Goal: Task Accomplishment & Management: Manage account settings

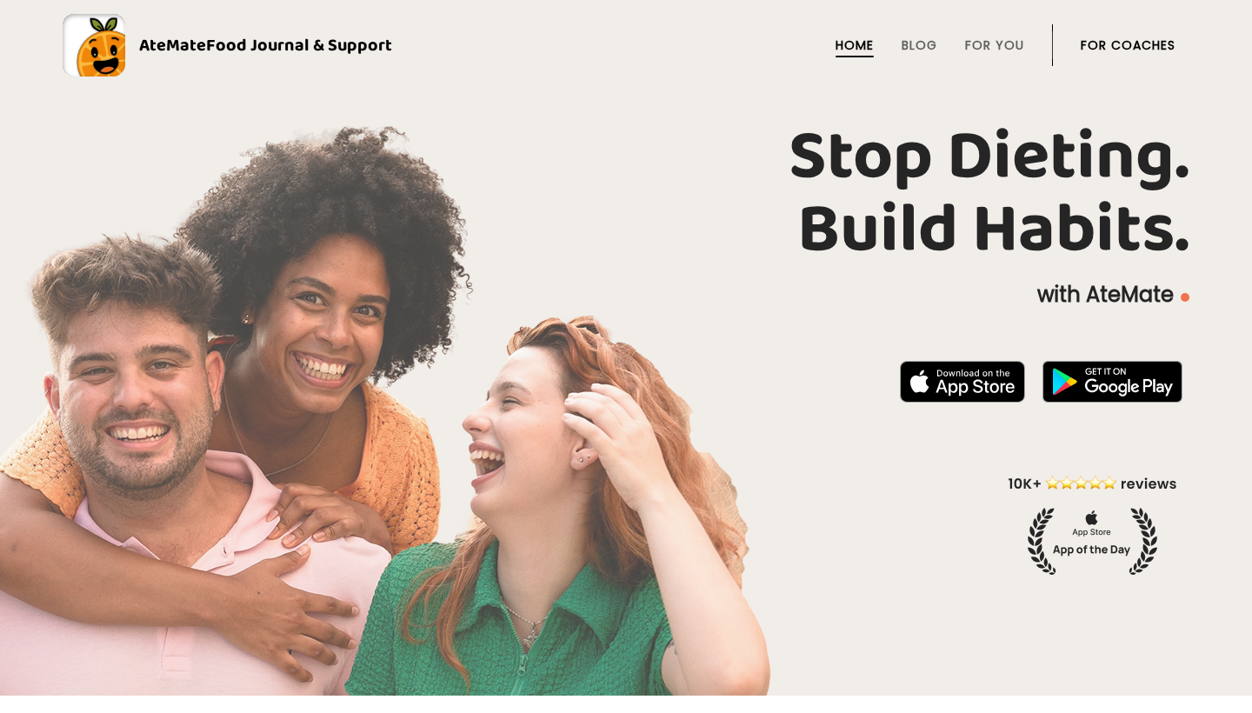
click at [1129, 42] on link "For Coaches" at bounding box center [1128, 45] width 95 height 14
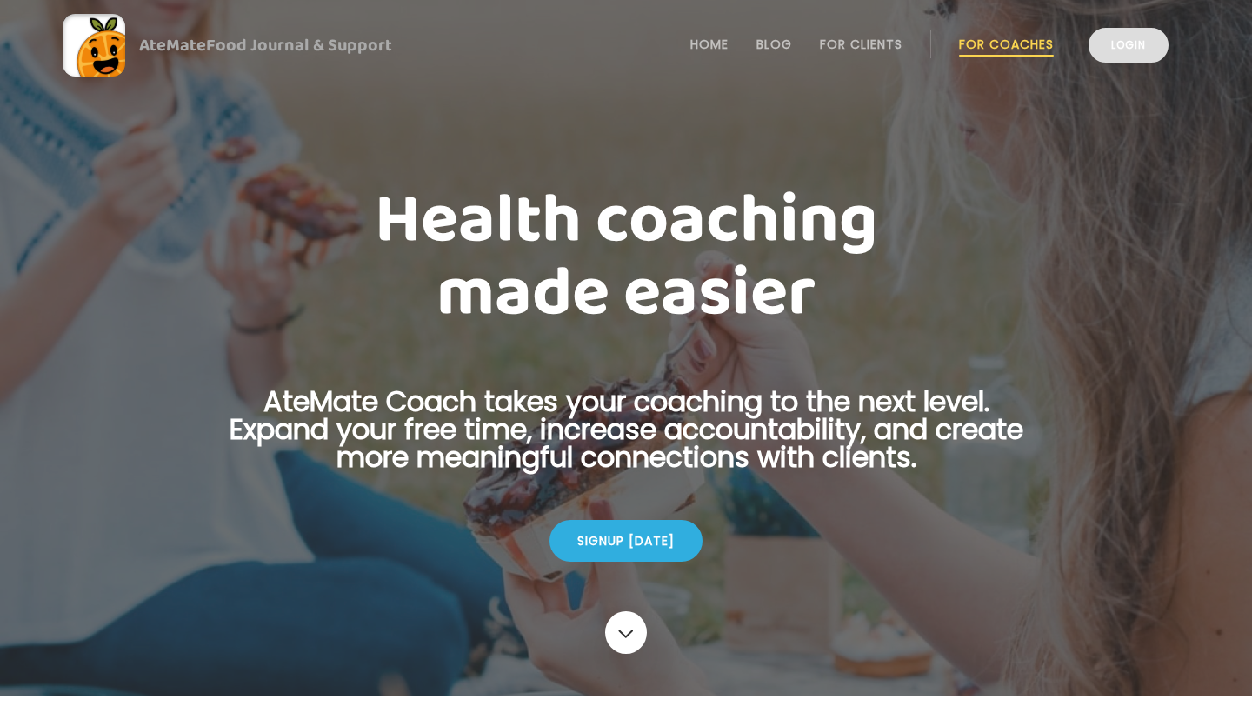
click at [1139, 51] on link "Login" at bounding box center [1129, 45] width 80 height 35
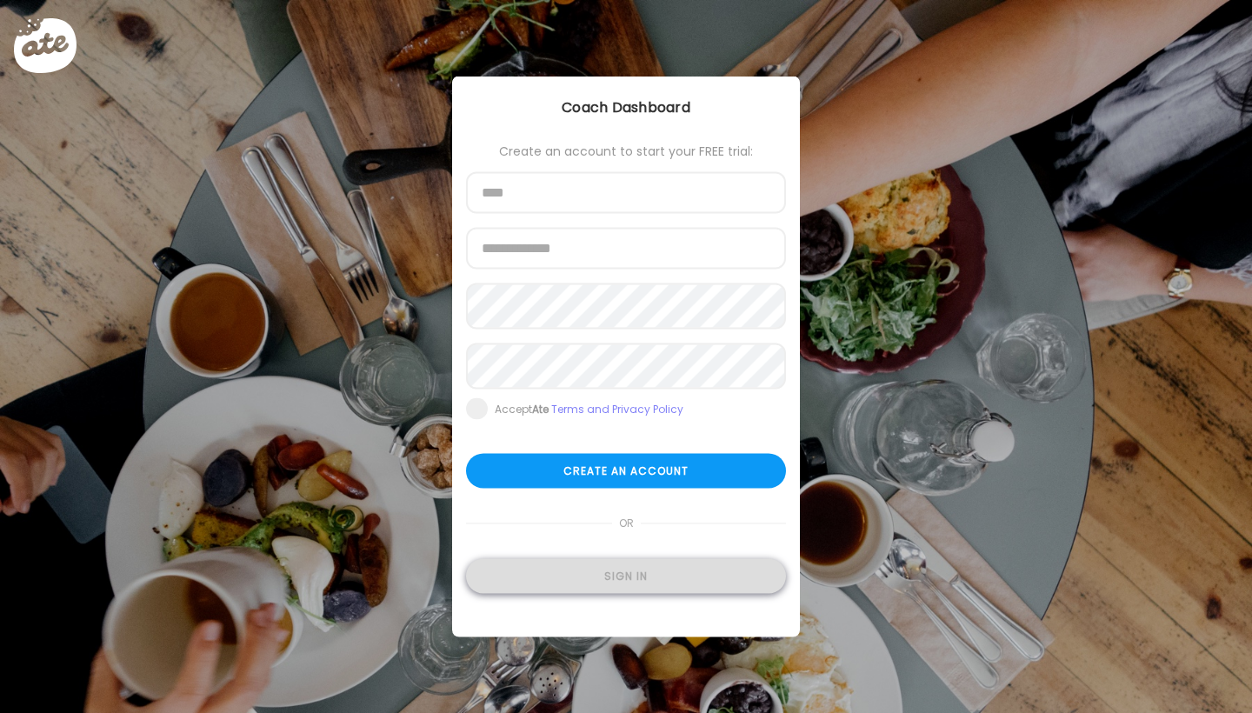
click at [593, 581] on div "Sign in" at bounding box center [626, 576] width 320 height 35
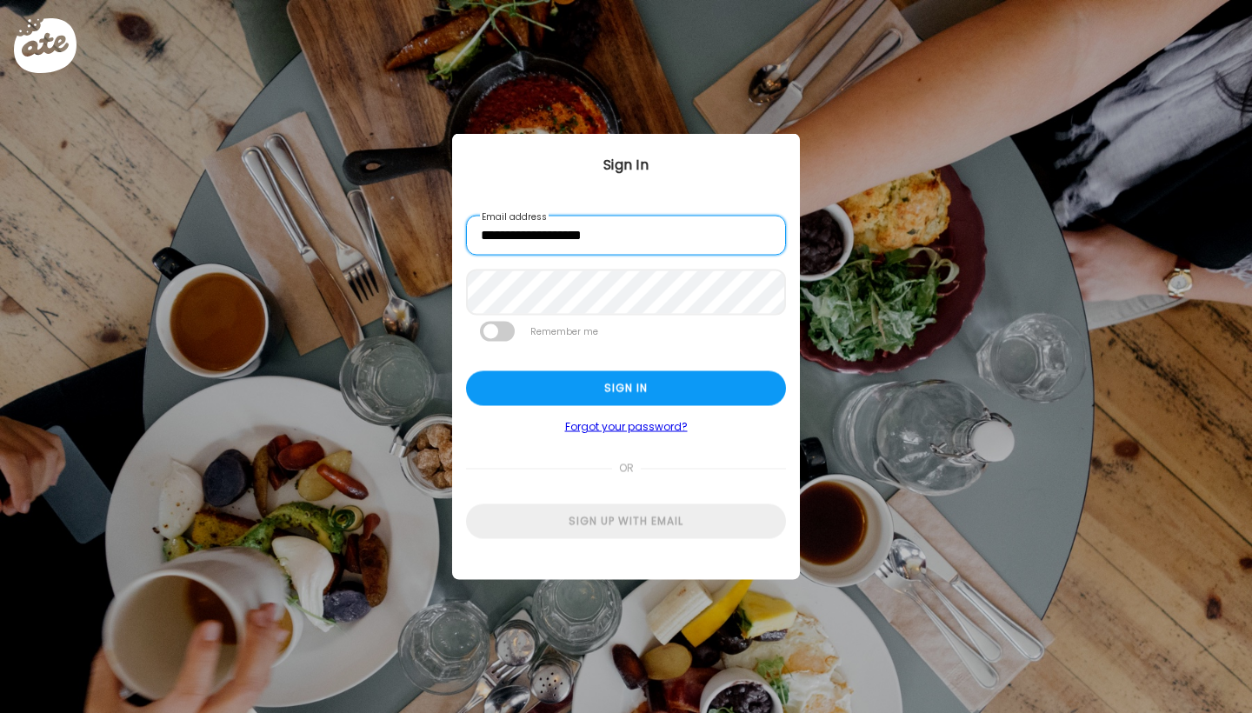
type input "**********"
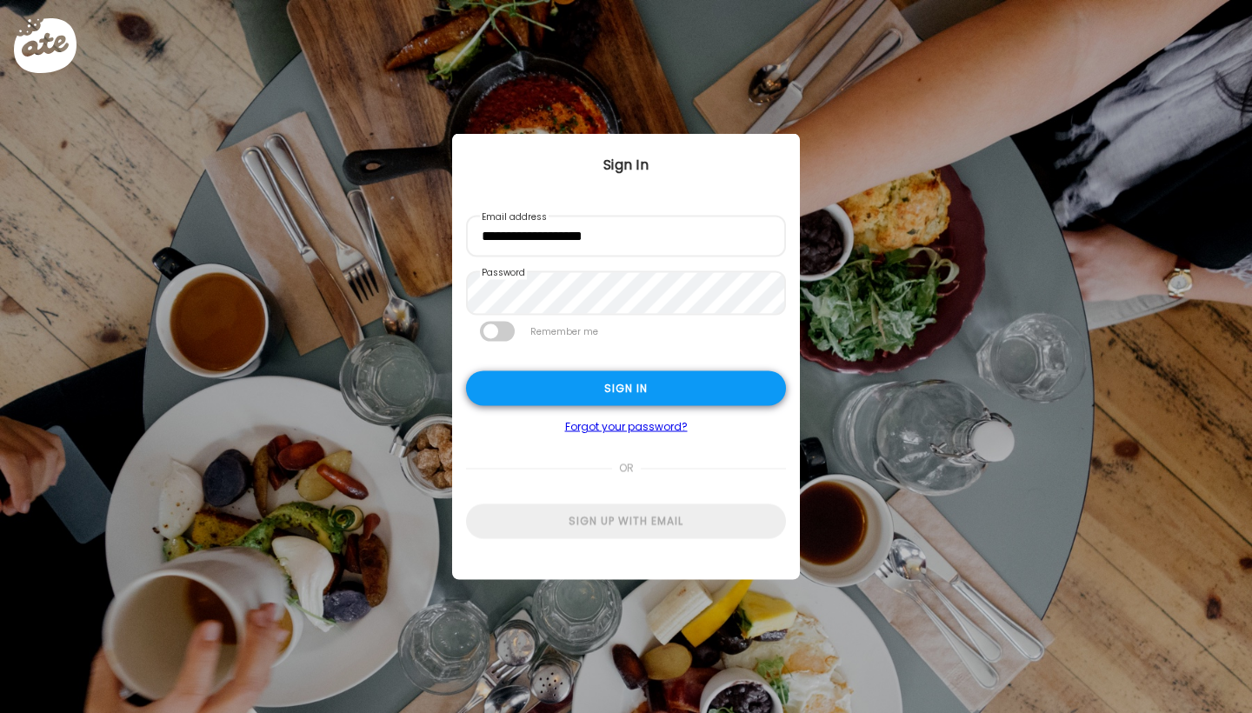
click at [605, 396] on div "Sign in" at bounding box center [626, 388] width 320 height 35
type input "****"
type input "**********"
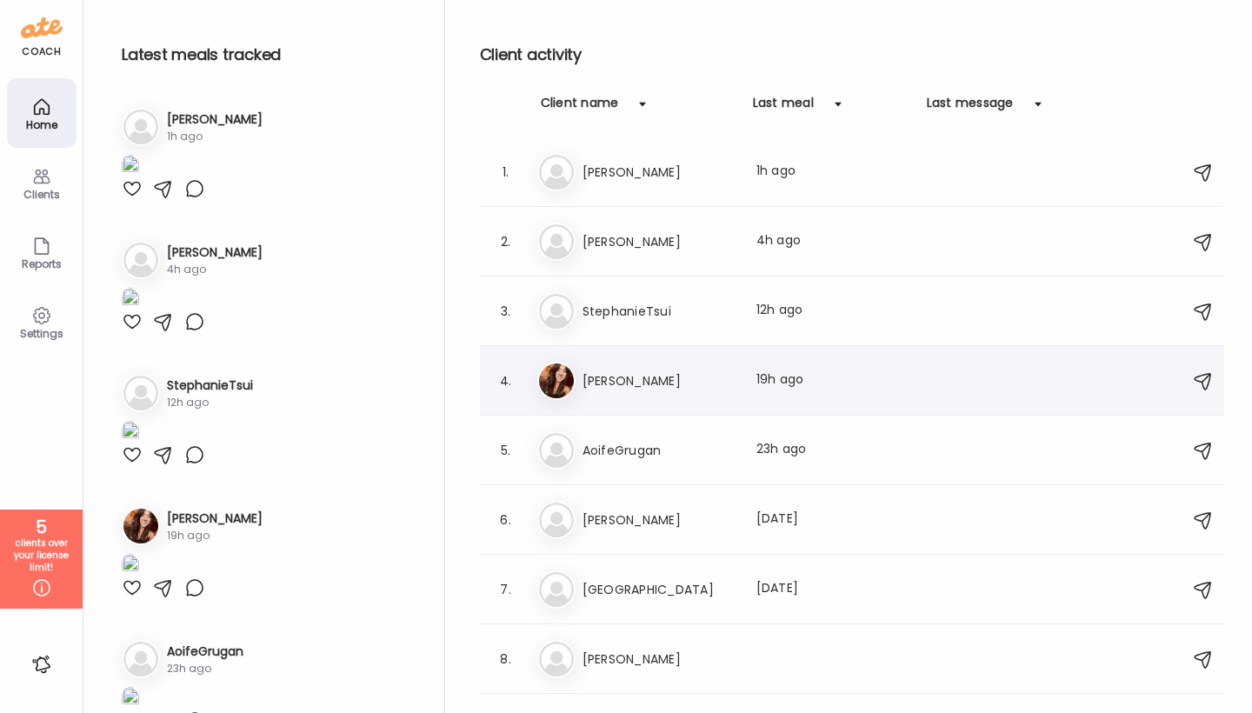
click at [641, 388] on h3 "[PERSON_NAME]" at bounding box center [659, 380] width 153 height 21
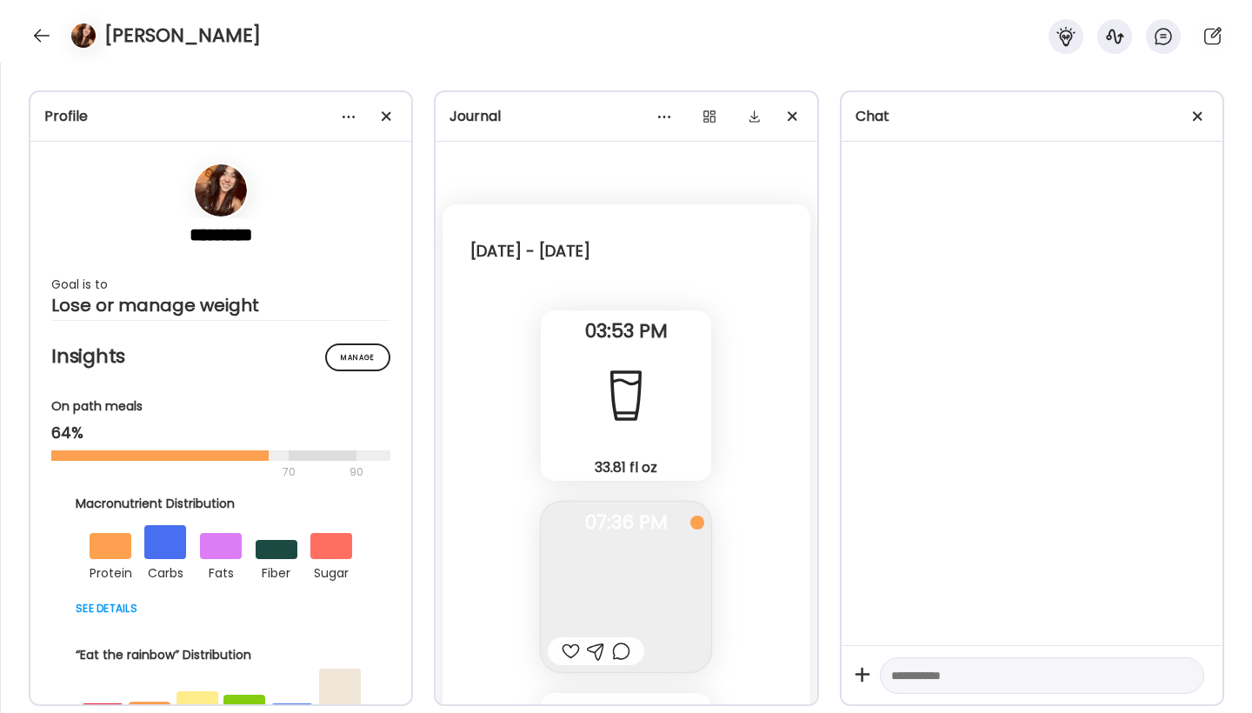
scroll to position [4816, 0]
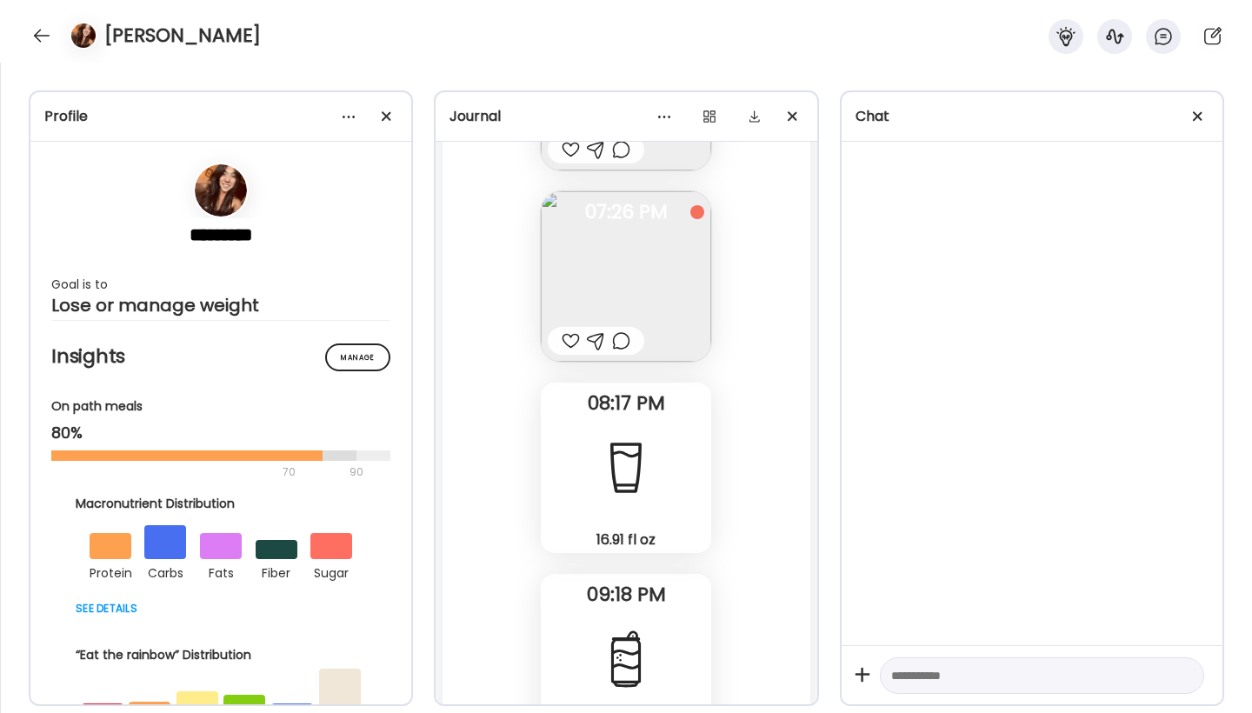
scroll to position [12740, 0]
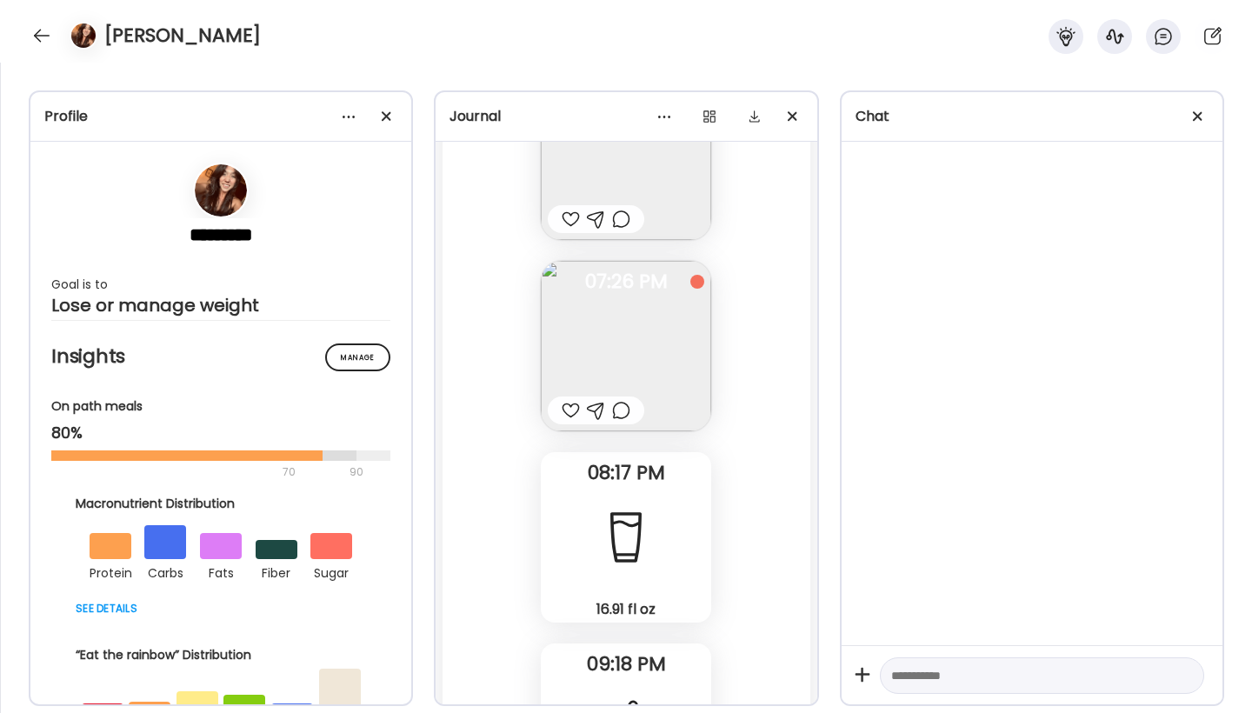
click at [647, 354] on img at bounding box center [626, 346] width 170 height 170
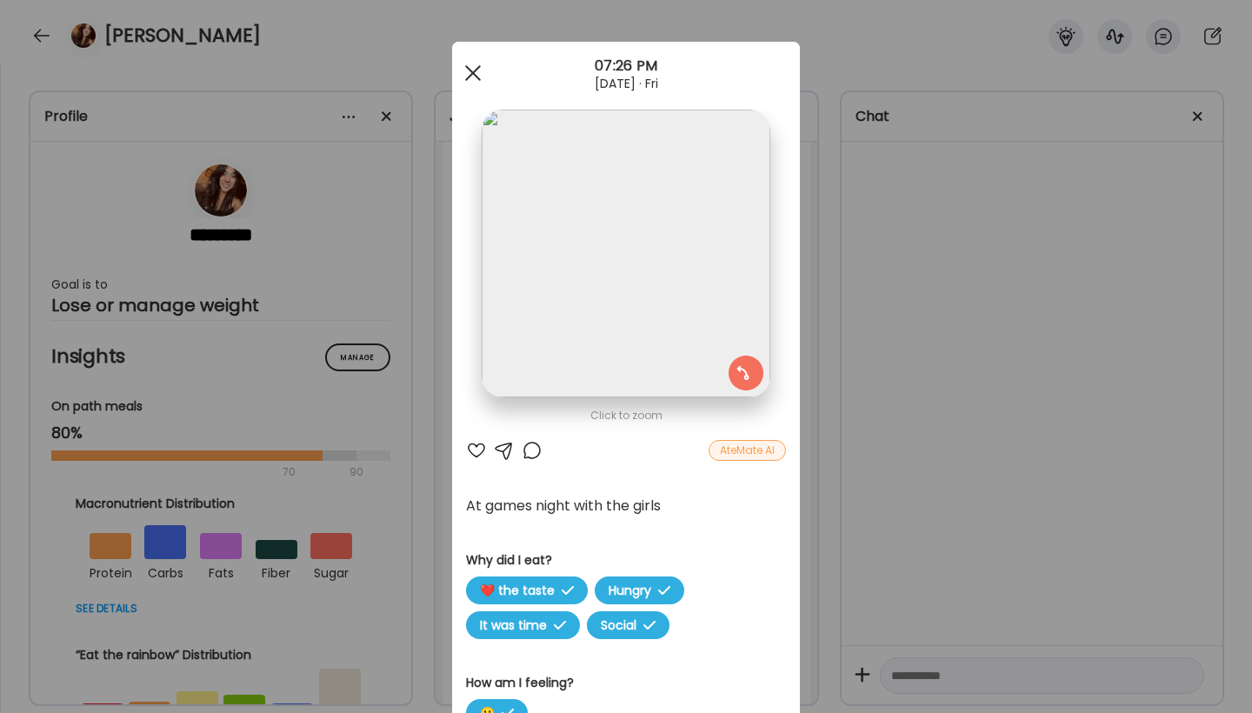
click at [469, 71] on div at bounding box center [473, 73] width 35 height 35
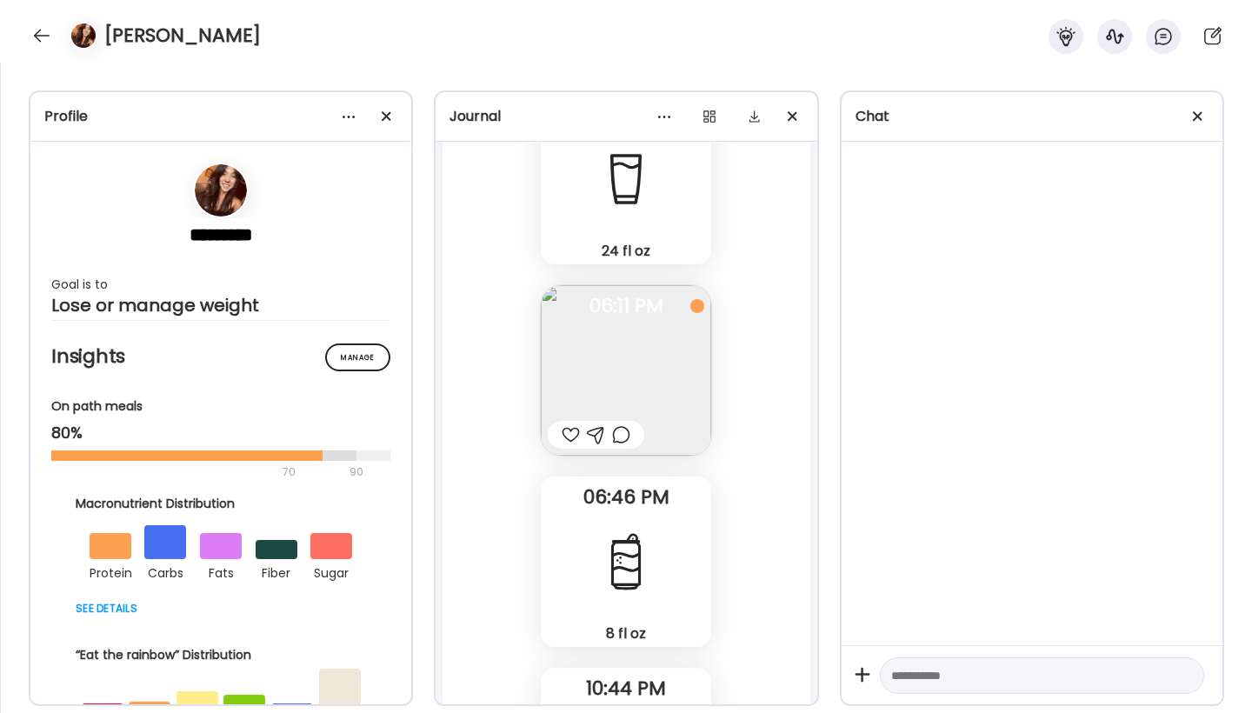
scroll to position [7315, 0]
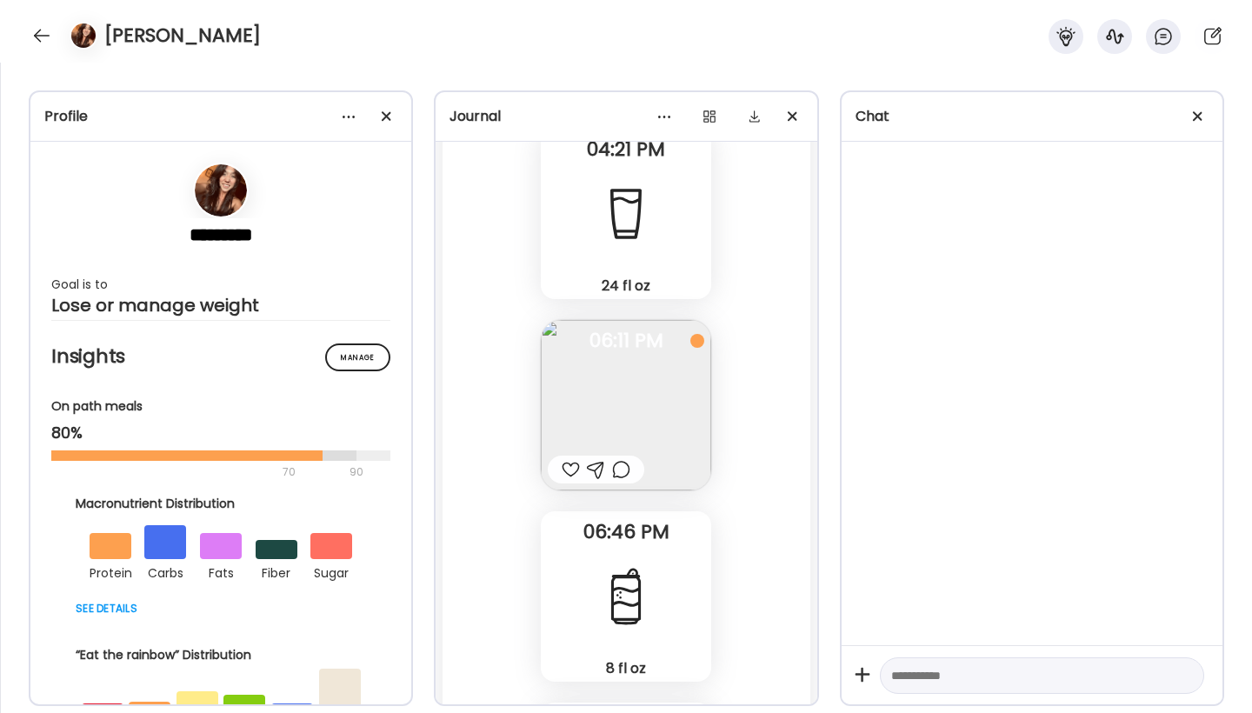
click at [630, 371] on img at bounding box center [626, 405] width 170 height 170
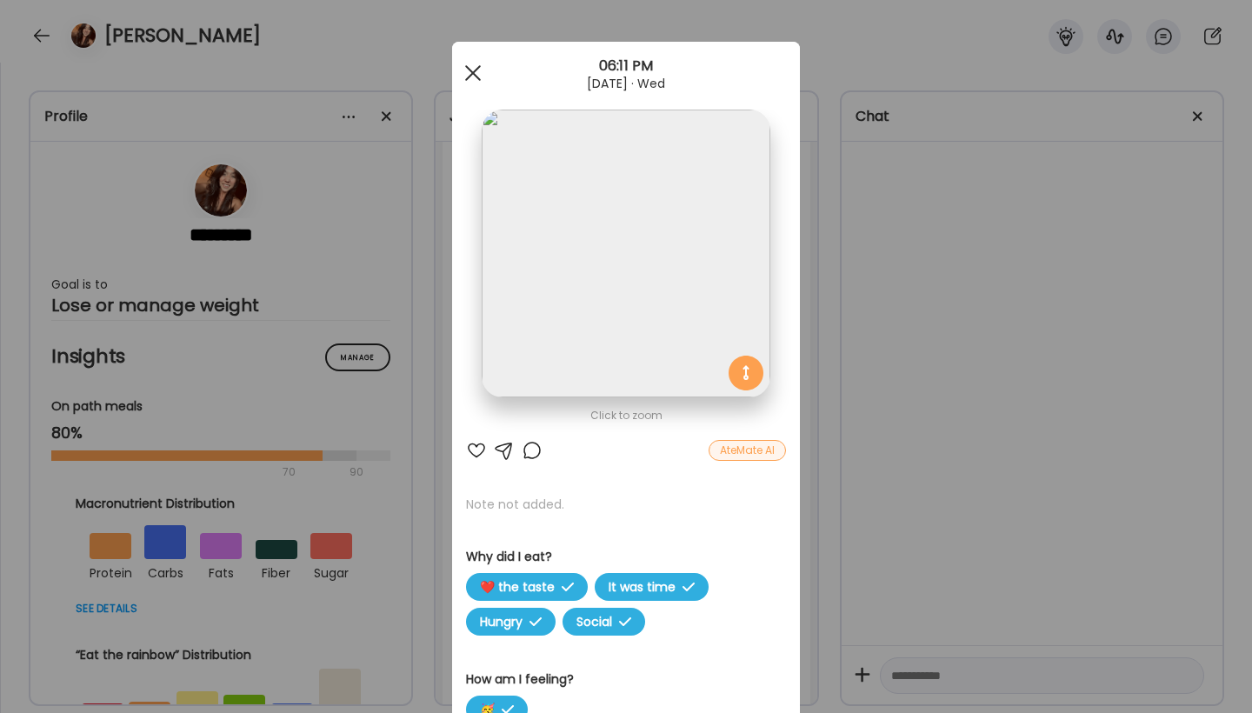
click at [470, 75] on div at bounding box center [473, 73] width 35 height 35
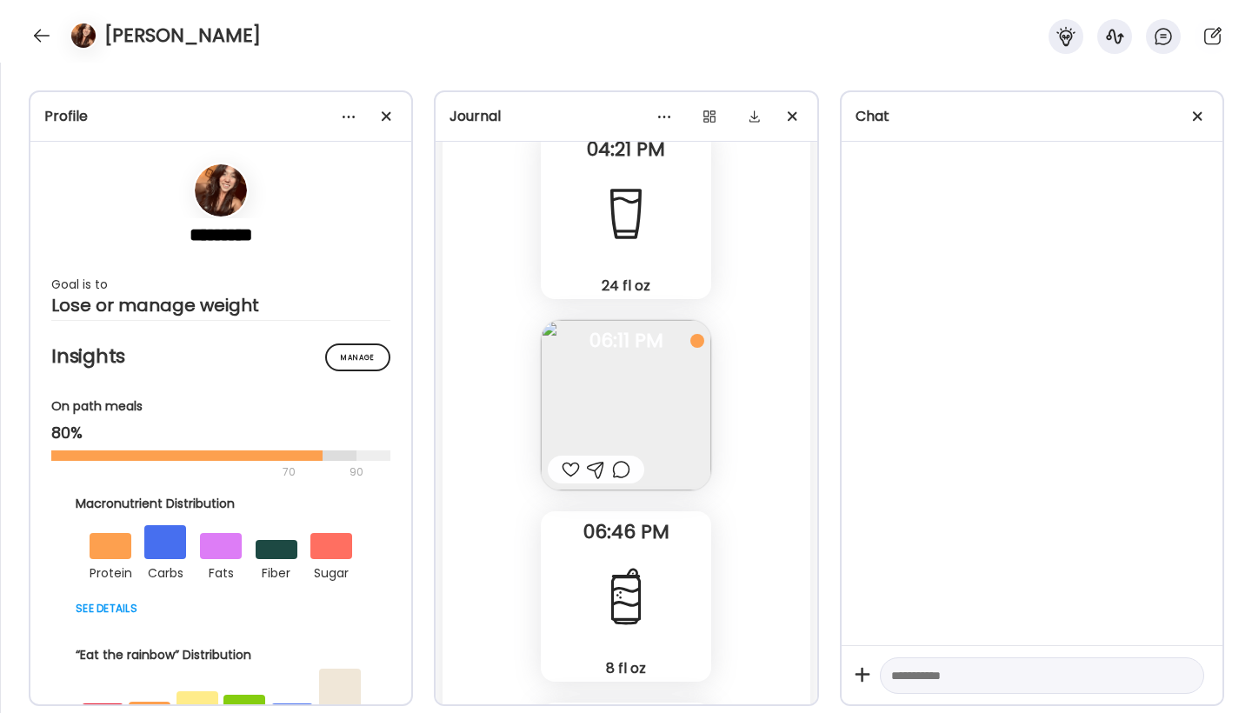
click at [762, 384] on div "Fasting: 14h 40m [DATE] - [DATE] 33.81 fl oz Water Note not added 07:41 AM 16.9…" at bounding box center [626, 131] width 367 height 2471
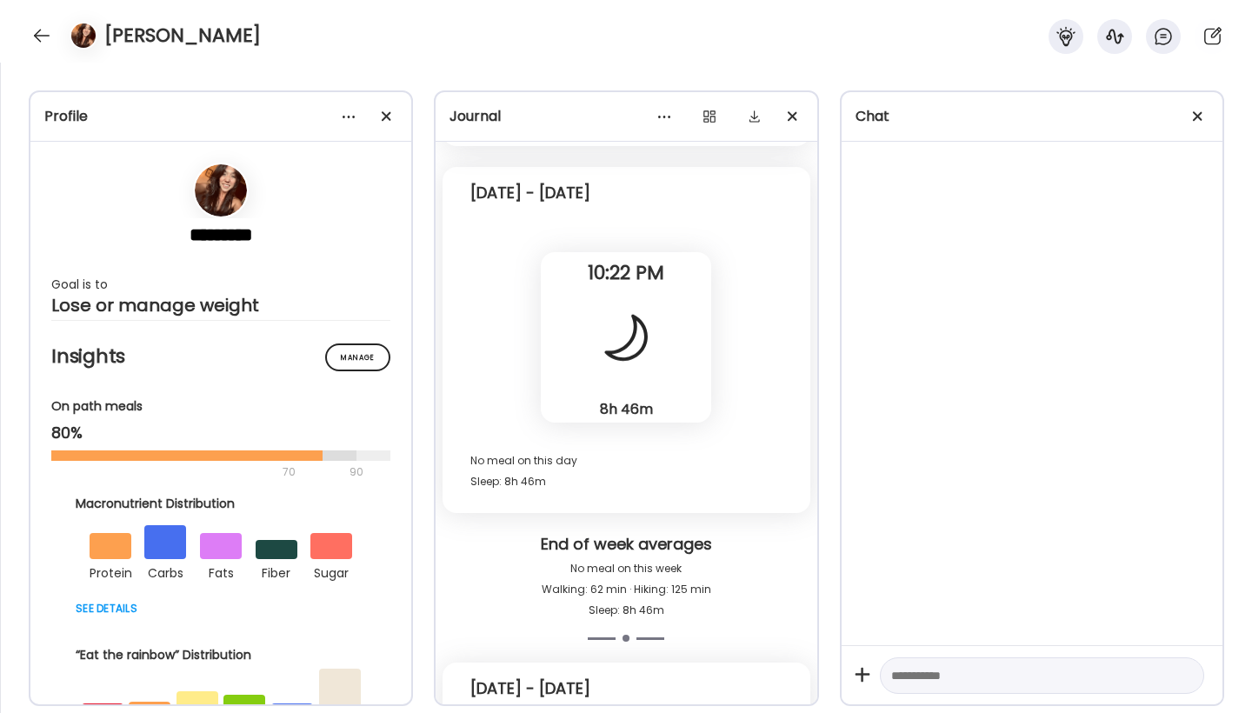
scroll to position [1124, 0]
